Goal: Contribute content: Add original content to the website for others to see

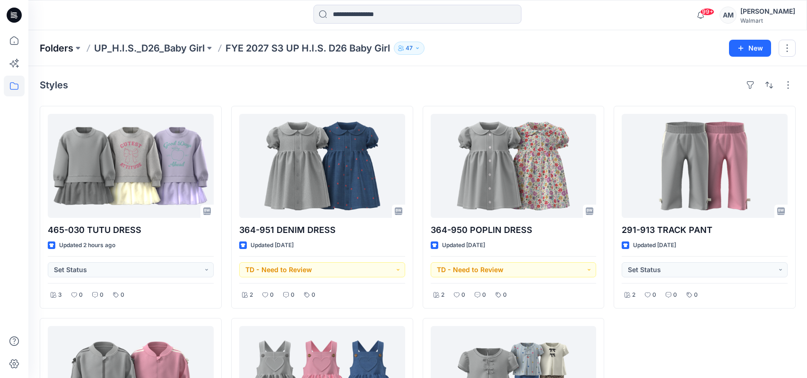
click at [56, 43] on p "Folders" at bounding box center [57, 48] width 34 height 13
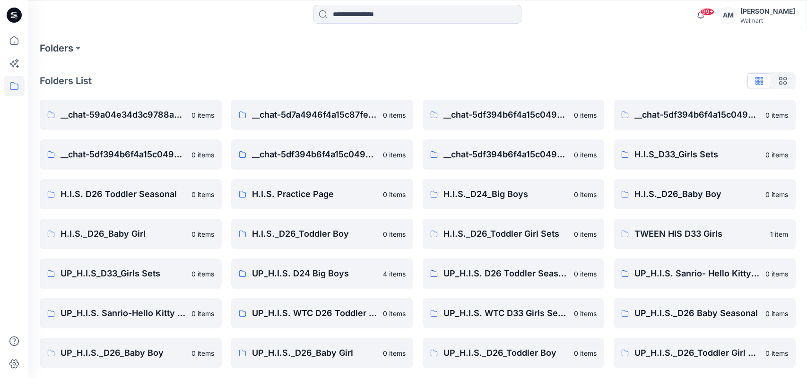
scroll to position [6, 0]
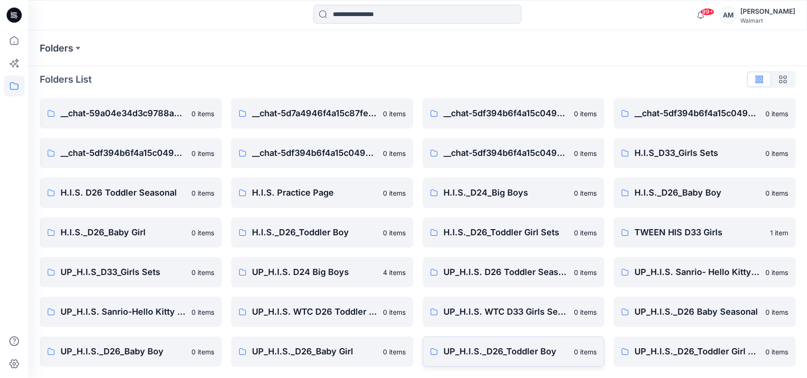
click at [517, 355] on p "UP_H.I.S._D26_Toddler Boy" at bounding box center [505, 351] width 125 height 13
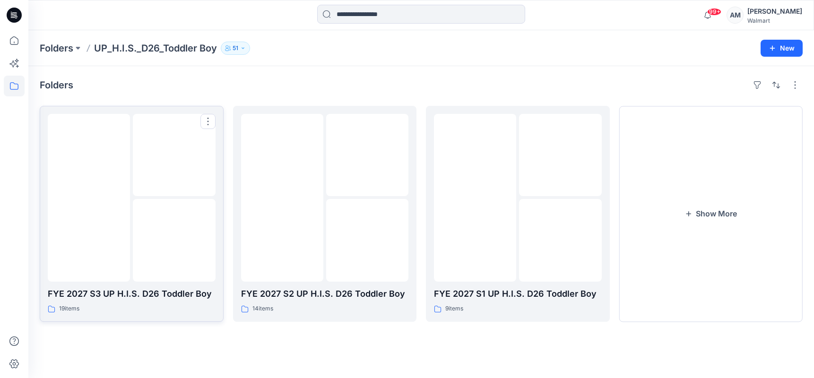
click at [89, 198] on img at bounding box center [89, 198] width 0 height 0
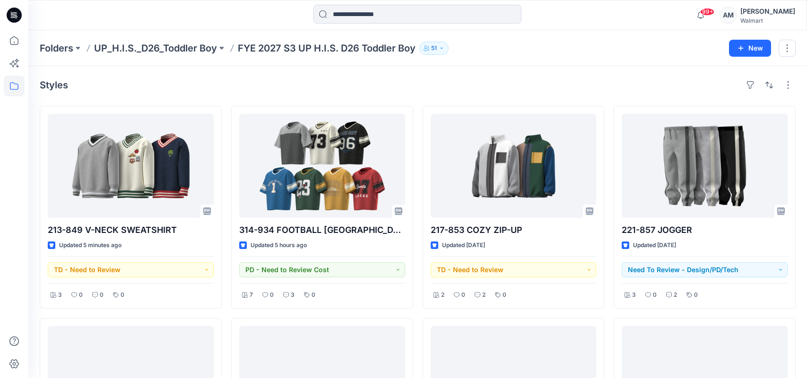
click at [638, 51] on div "Folders UP_H.I.S._D26_Toddler Boy FYE 2027 S3 UP H.I.S. D26 Toddler Boy 51" at bounding box center [381, 48] width 682 height 13
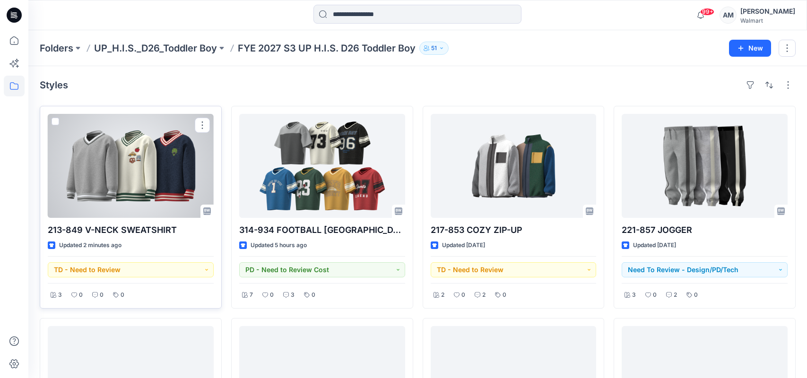
click at [139, 173] on div at bounding box center [131, 166] width 166 height 104
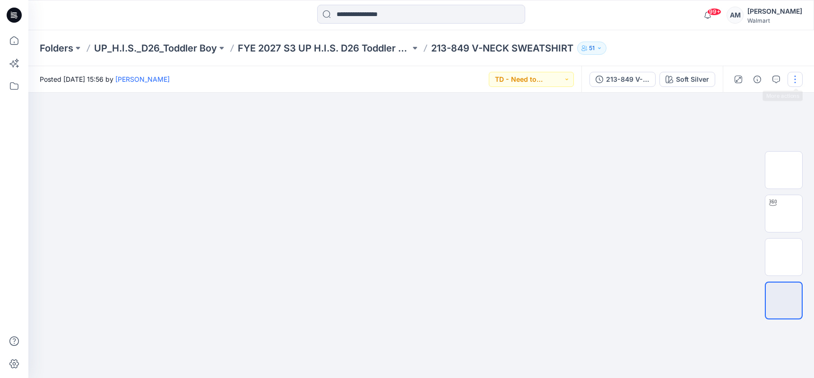
click at [792, 80] on button "button" at bounding box center [794, 79] width 15 height 15
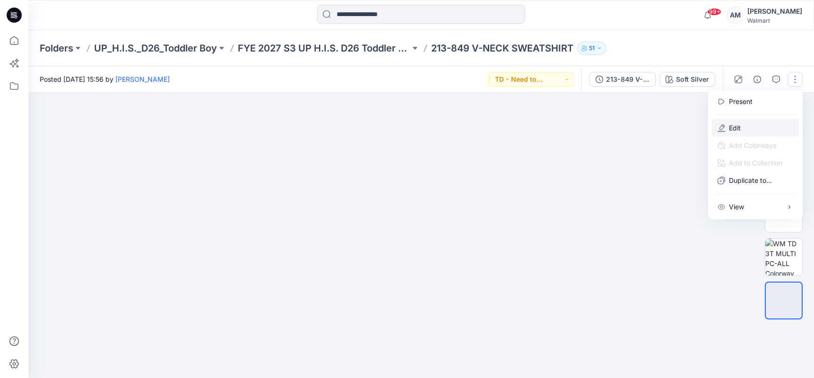
click at [732, 128] on p "Edit" at bounding box center [735, 128] width 12 height 10
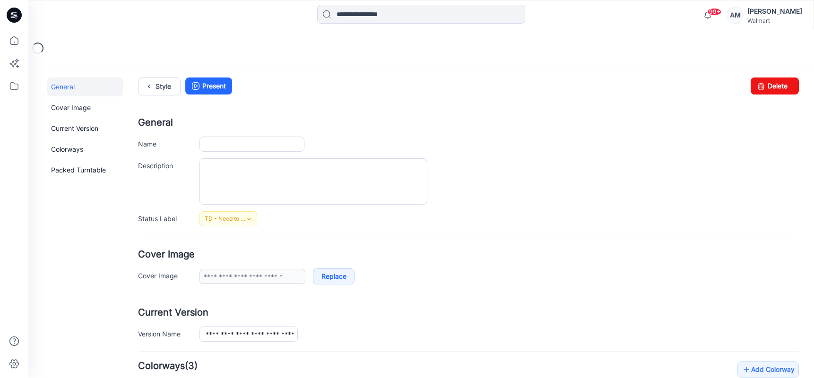
type input "**********"
type textarea "**********"
type input "**********"
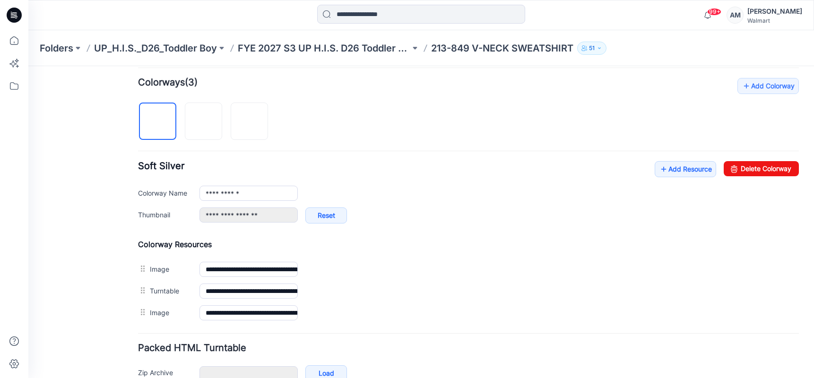
scroll to position [331, 0]
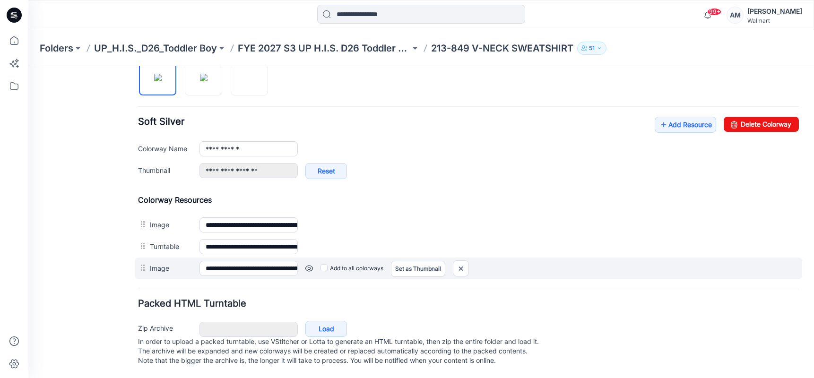
click at [310, 265] on link at bounding box center [309, 269] width 8 height 8
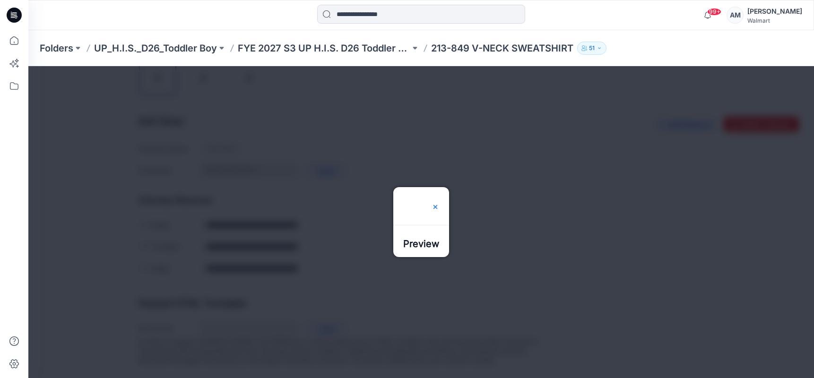
click at [439, 199] on img at bounding box center [435, 203] width 8 height 8
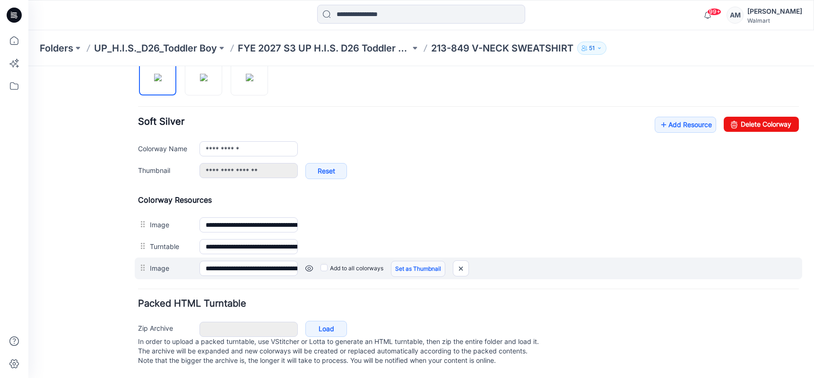
click at [431, 264] on link "Set as Thumbnail" at bounding box center [418, 269] width 54 height 16
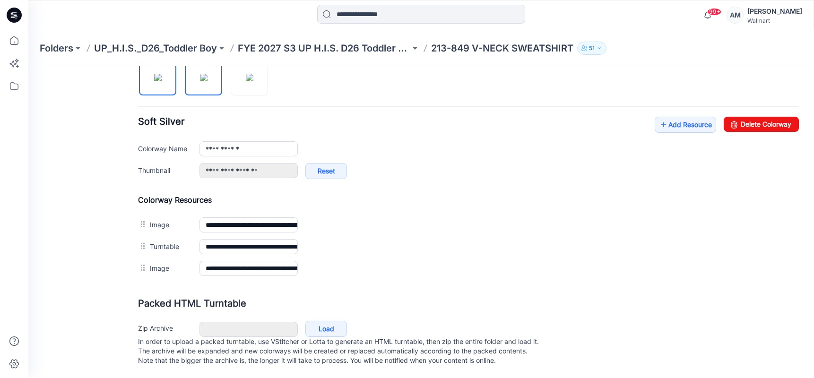
click at [200, 74] on img at bounding box center [204, 78] width 8 height 8
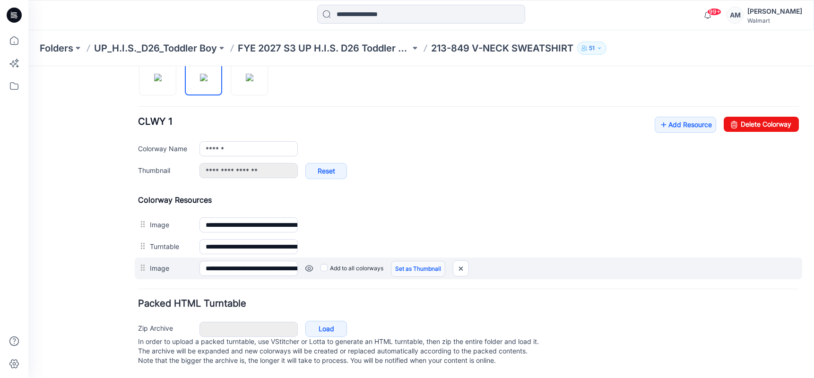
click at [419, 265] on link "Set as Thumbnail" at bounding box center [418, 269] width 54 height 16
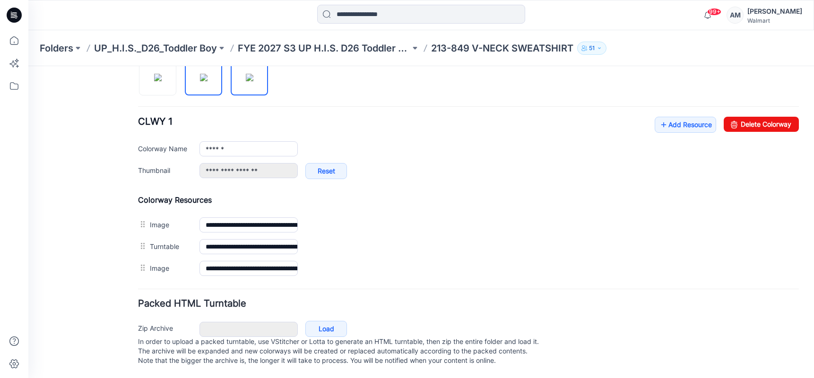
click at [246, 74] on img at bounding box center [250, 78] width 8 height 8
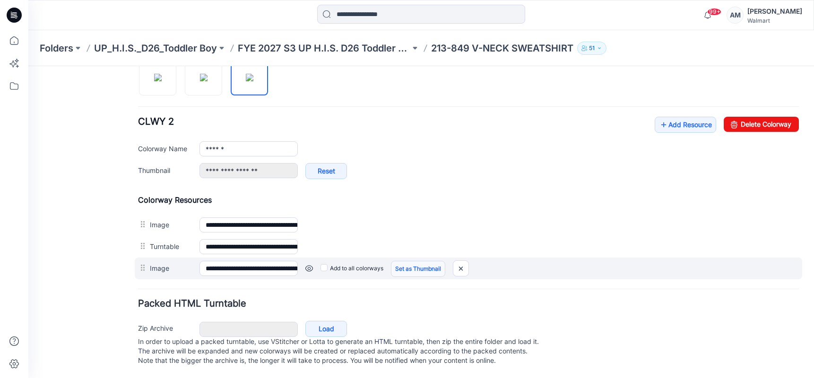
click at [413, 267] on link "Set as Thumbnail" at bounding box center [418, 269] width 54 height 16
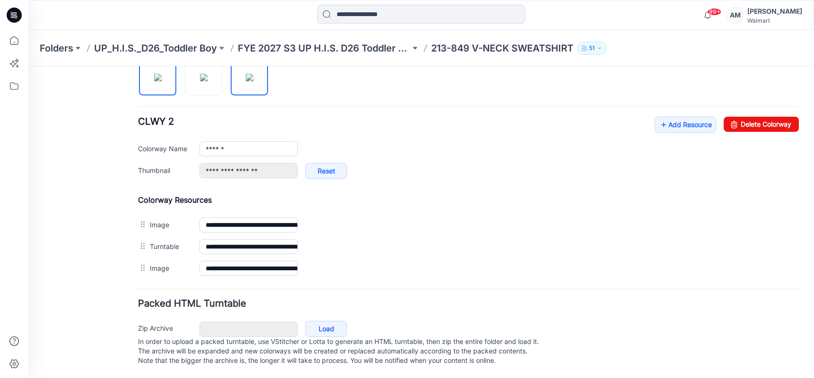
click at [162, 81] on img at bounding box center [158, 78] width 8 height 8
type input "**********"
click at [680, 120] on link "Add Resource" at bounding box center [685, 125] width 61 height 16
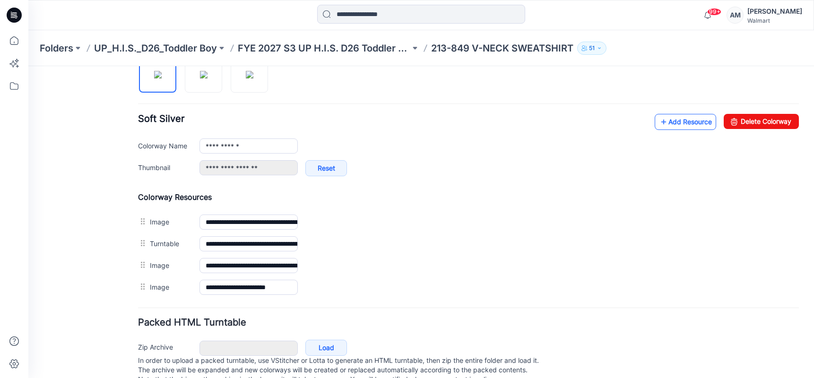
click at [682, 123] on link "Add Resource" at bounding box center [685, 122] width 61 height 16
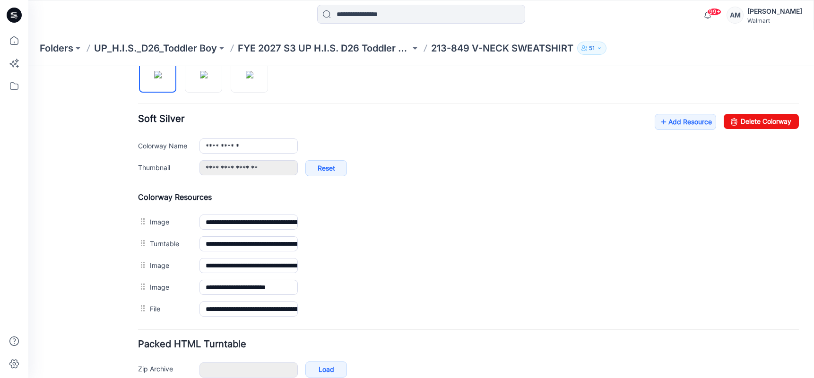
drag, startPoint x: 656, startPoint y: 40, endPoint x: 665, endPoint y: 44, distance: 10.1
click at [656, 40] on div "Folders UP_H.I.S._D26_Toddler Boy FYE 2027 S3 UP H.I.S. D26 Toddler Boy 213-849…" at bounding box center [420, 48] width 785 height 36
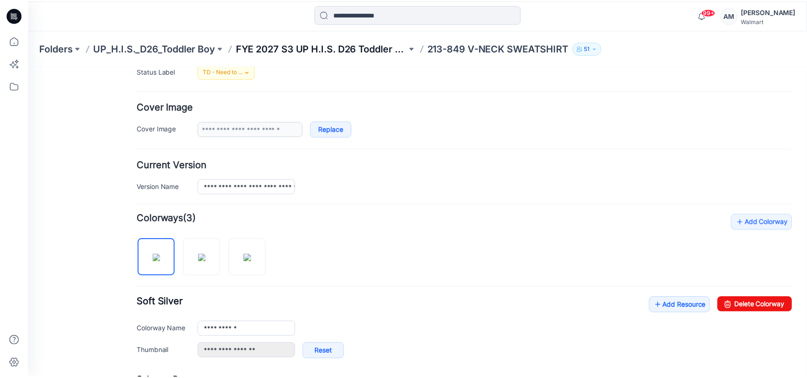
scroll to position [95, 0]
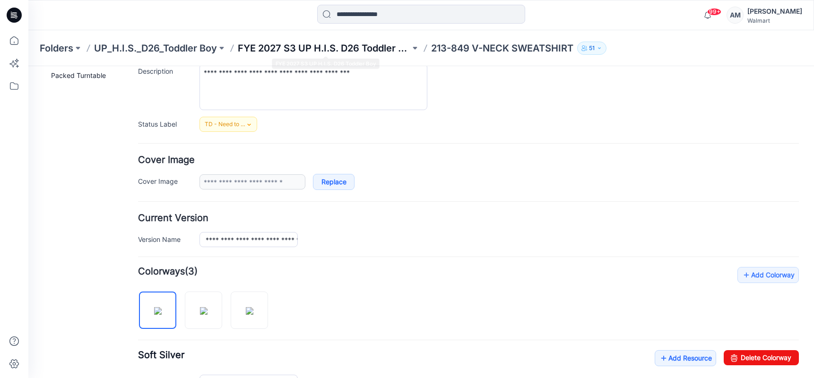
click at [338, 47] on p "FYE 2027 S3 UP H.I.S. D26 Toddler Boy" at bounding box center [324, 48] width 172 height 13
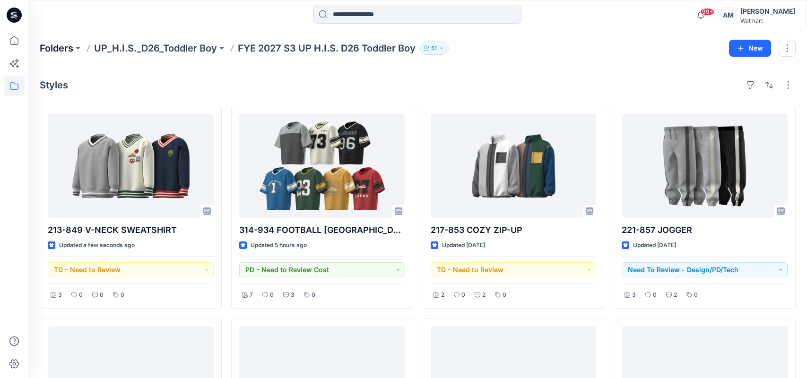
click at [59, 48] on p "Folders" at bounding box center [57, 48] width 34 height 13
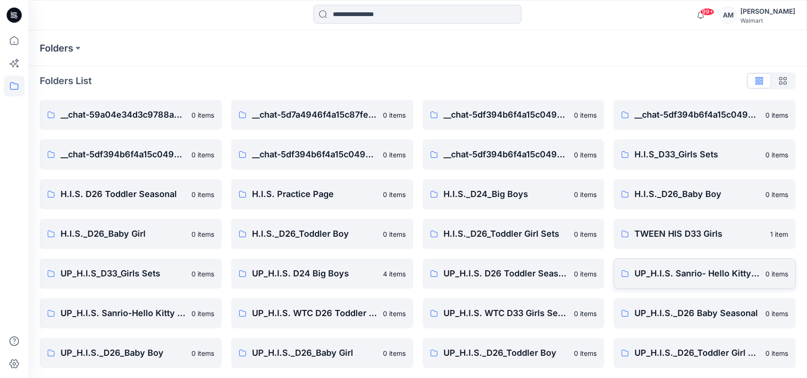
scroll to position [6, 0]
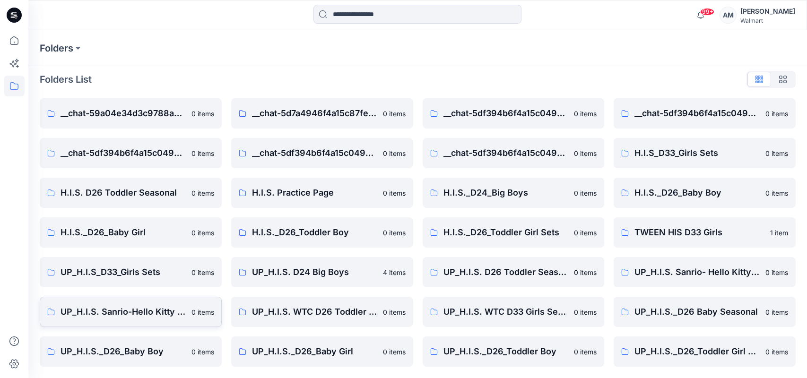
click at [143, 320] on link "UP_H.I.S. Sanrio-Hello Kitty D26 Toddler Girls 0 items" at bounding box center [131, 312] width 182 height 30
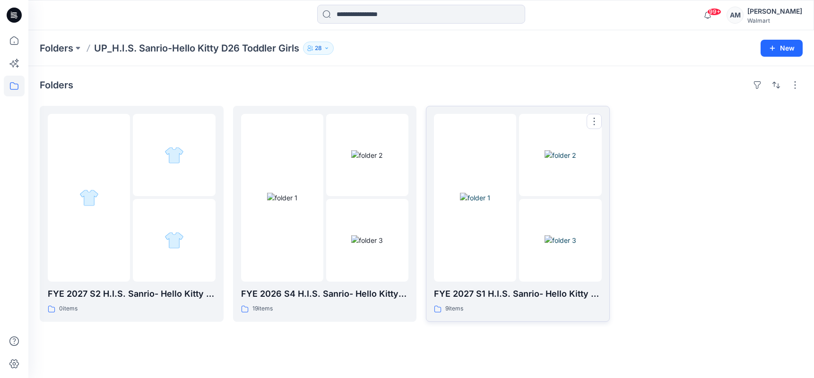
click at [547, 235] on img at bounding box center [560, 240] width 32 height 10
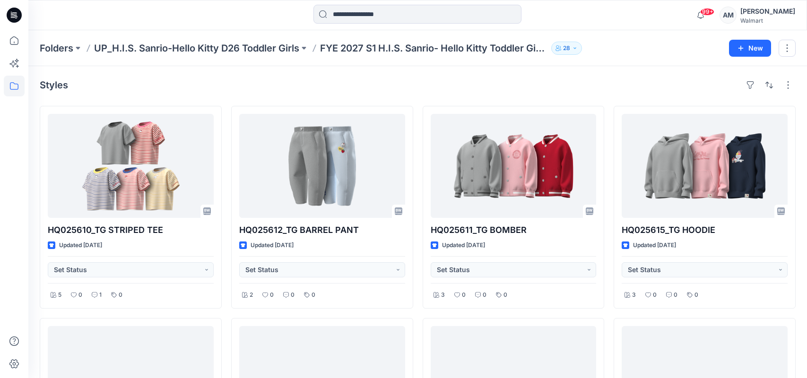
click at [628, 52] on div "Folders UP_H.I.S. Sanrio-Hello Kitty D26 Toddler Girls FYE 2027 S1 H.I.S. Sanri…" at bounding box center [381, 48] width 682 height 13
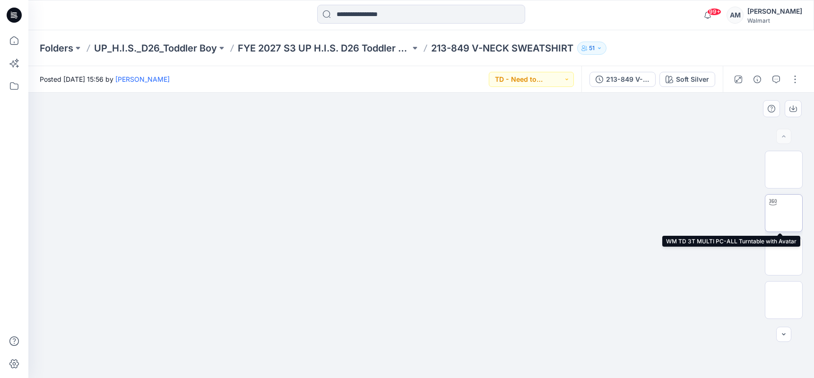
click at [784, 213] on img at bounding box center [784, 213] width 0 height 0
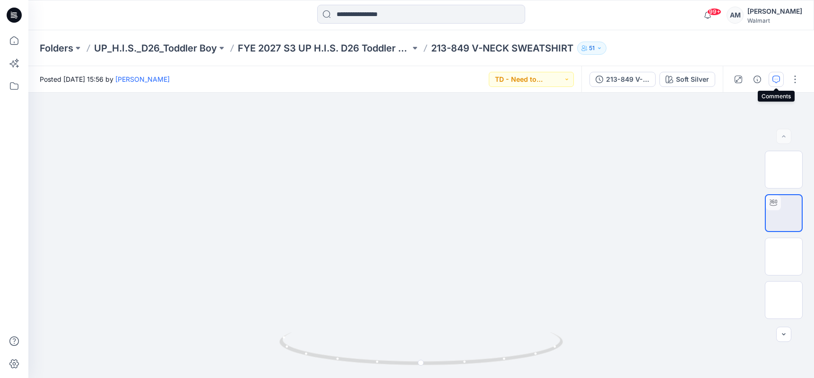
click at [776, 77] on icon "button" at bounding box center [776, 80] width 8 height 8
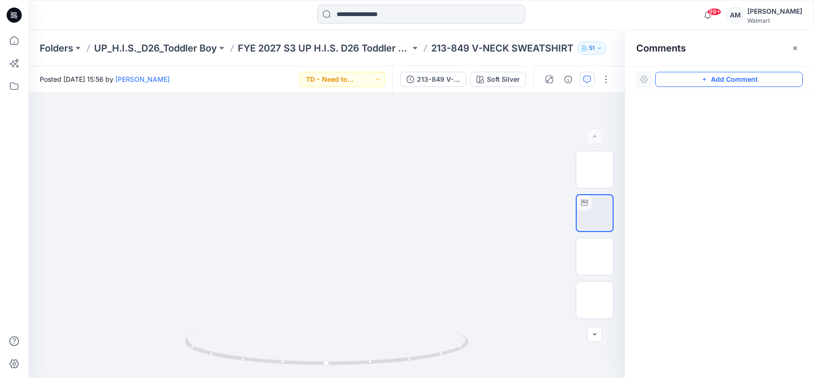
click at [720, 78] on button "Add Comment" at bounding box center [728, 79] width 147 height 15
click at [77, 136] on div "1" at bounding box center [326, 235] width 596 height 285
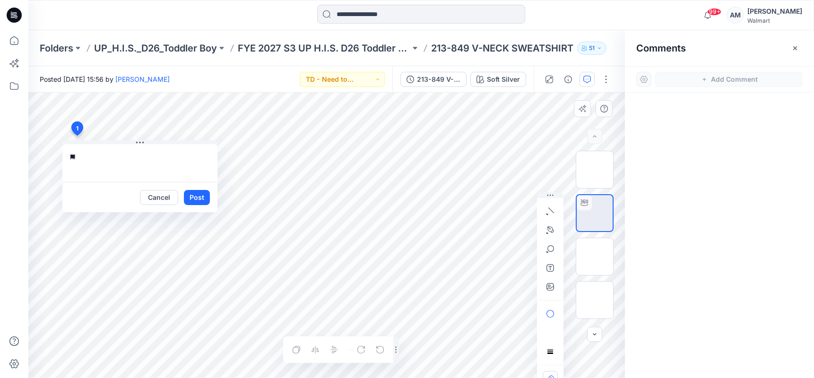
type textarea "*"
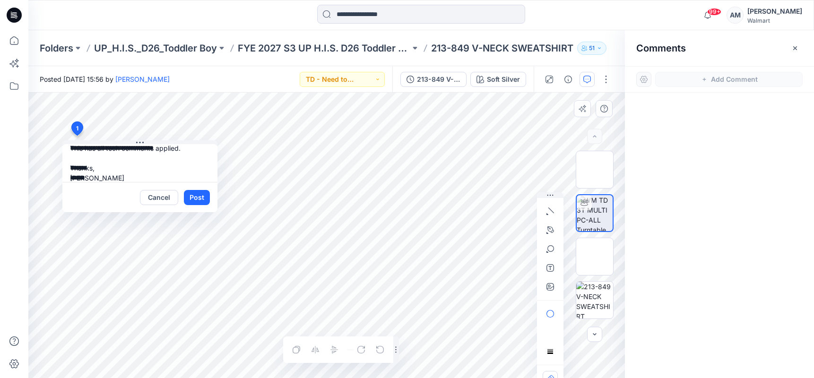
type textarea "**********"
click at [196, 198] on button "Post" at bounding box center [197, 197] width 26 height 15
